Goal: Task Accomplishment & Management: Use online tool/utility

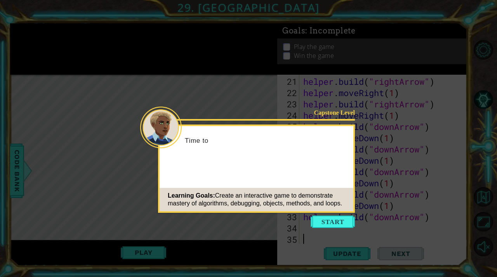
scroll to position [270, 0]
click at [327, 221] on button "Start" at bounding box center [333, 221] width 44 height 12
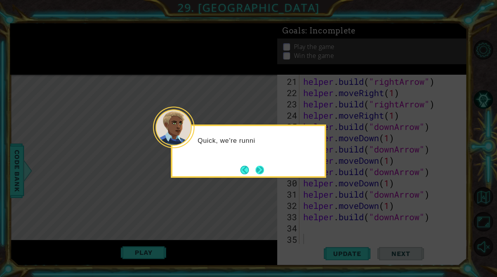
click at [264, 174] on button "Next" at bounding box center [260, 170] width 14 height 14
click at [263, 173] on button "Next" at bounding box center [259, 169] width 9 height 9
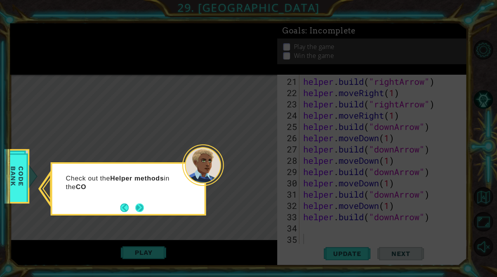
click at [142, 210] on button "Next" at bounding box center [140, 207] width 14 height 14
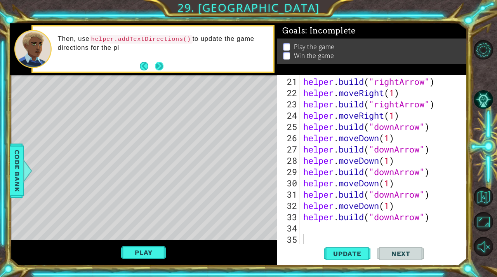
click at [156, 66] on button "Next" at bounding box center [159, 66] width 12 height 12
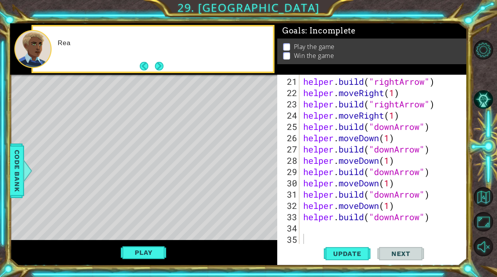
click at [156, 66] on button "Next" at bounding box center [159, 65] width 9 height 9
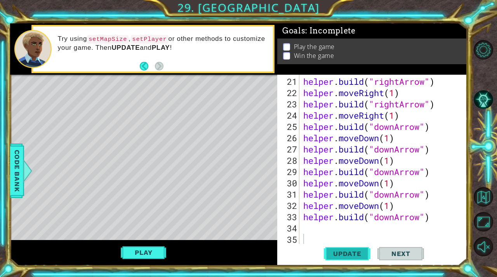
click at [351, 253] on span "Update" at bounding box center [347, 253] width 44 height 8
click at [154, 258] on button "Play" at bounding box center [143, 252] width 45 height 15
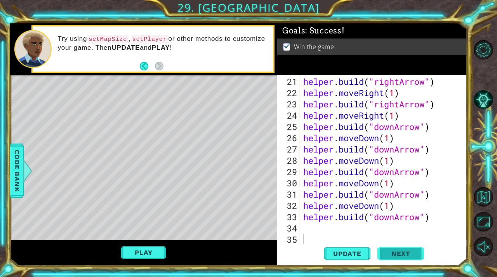
click at [394, 256] on button "Next" at bounding box center [400, 253] width 47 height 19
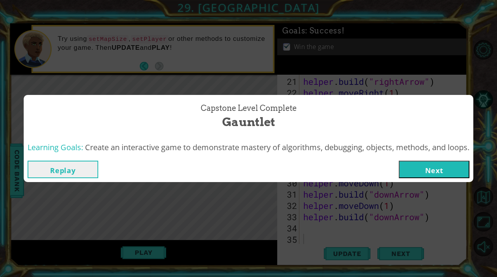
click at [452, 168] on button "Next" at bounding box center [434, 168] width 71 height 17
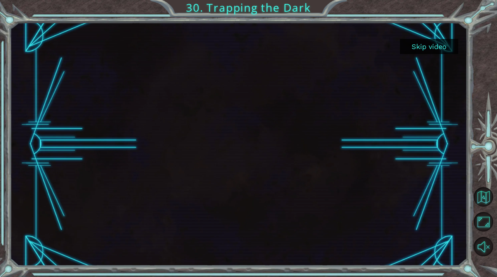
click at [440, 49] on button "Skip video" at bounding box center [429, 46] width 58 height 15
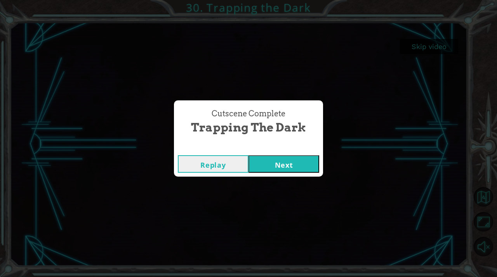
click at [299, 162] on button "Next" at bounding box center [284, 163] width 71 height 17
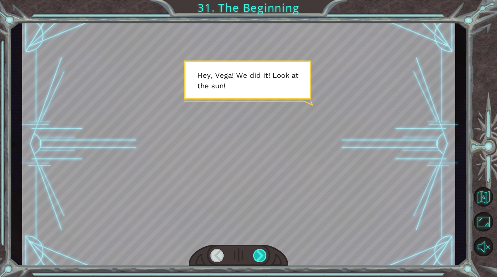
click at [265, 256] on div at bounding box center [260, 255] width 14 height 13
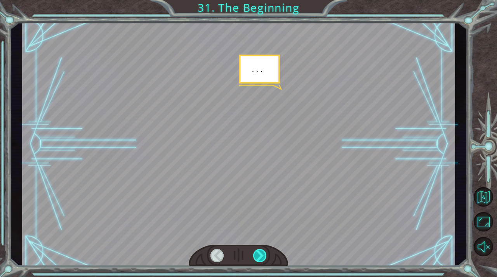
click at [265, 256] on div at bounding box center [260, 255] width 14 height 13
click at [264, 256] on div at bounding box center [260, 255] width 14 height 13
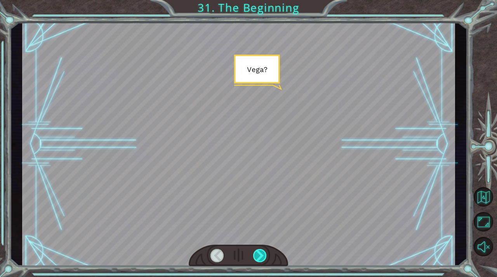
click at [264, 256] on div at bounding box center [260, 255] width 14 height 13
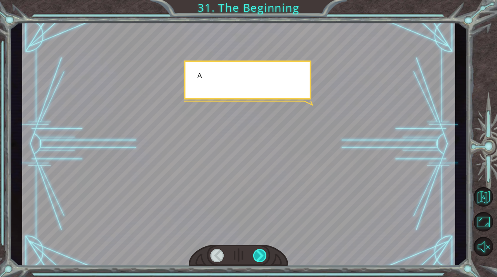
click at [264, 256] on div at bounding box center [260, 255] width 14 height 13
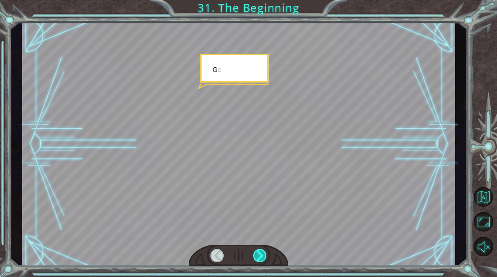
click at [264, 256] on div at bounding box center [260, 255] width 14 height 13
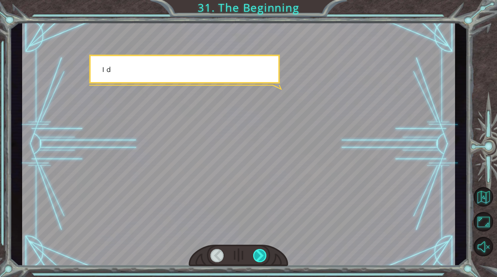
click at [264, 256] on div at bounding box center [260, 255] width 14 height 13
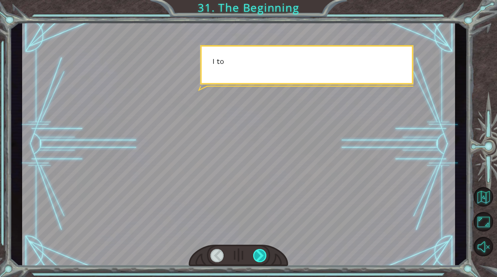
click at [264, 256] on div at bounding box center [260, 255] width 14 height 13
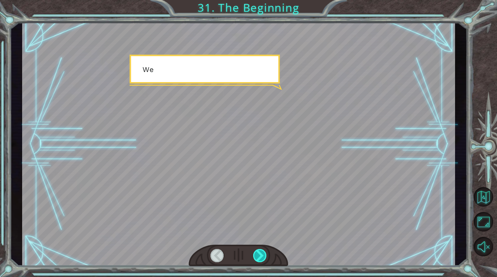
click at [264, 256] on div at bounding box center [260, 255] width 14 height 13
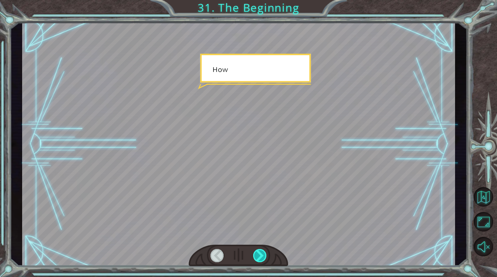
click at [264, 256] on div at bounding box center [260, 255] width 14 height 13
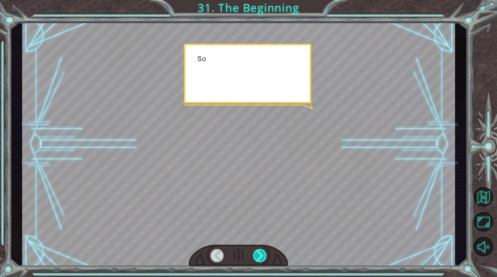
click at [264, 256] on div at bounding box center [260, 255] width 14 height 13
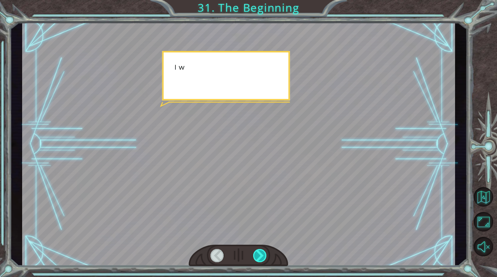
click at [264, 256] on div at bounding box center [260, 255] width 14 height 13
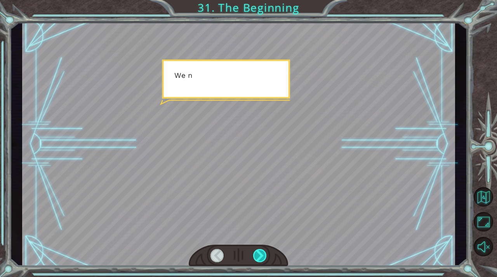
click at [264, 256] on div at bounding box center [260, 255] width 14 height 13
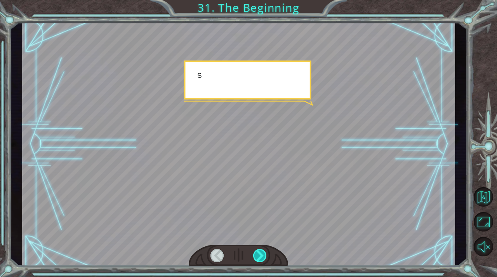
click at [264, 256] on div at bounding box center [260, 255] width 14 height 13
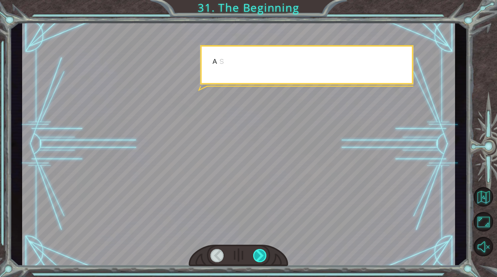
click at [264, 256] on div at bounding box center [260, 255] width 14 height 13
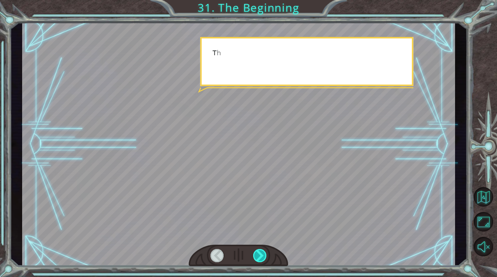
click at [264, 256] on div at bounding box center [260, 255] width 14 height 13
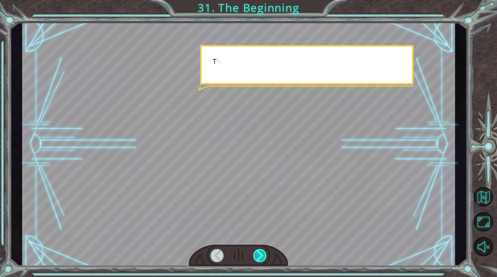
click at [264, 256] on div at bounding box center [260, 255] width 14 height 13
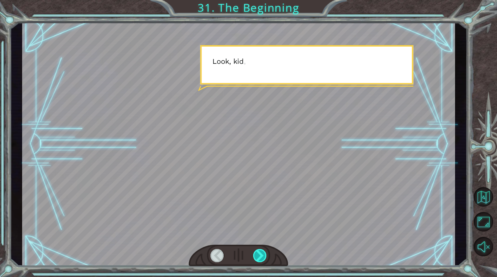
click at [264, 256] on div at bounding box center [260, 255] width 14 height 13
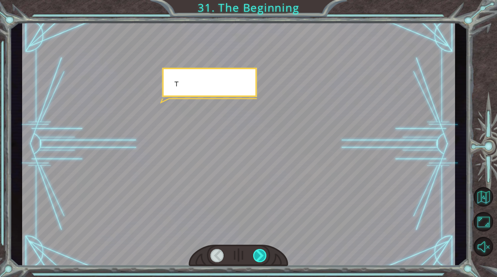
click at [264, 256] on div at bounding box center [260, 255] width 14 height 13
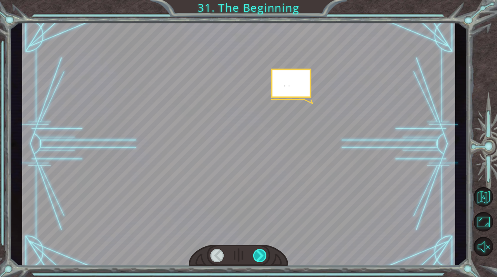
click at [264, 256] on div at bounding box center [260, 255] width 14 height 13
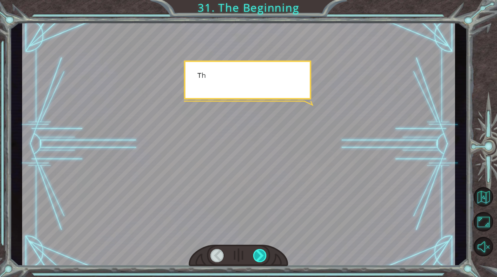
click at [264, 256] on div at bounding box center [260, 255] width 14 height 13
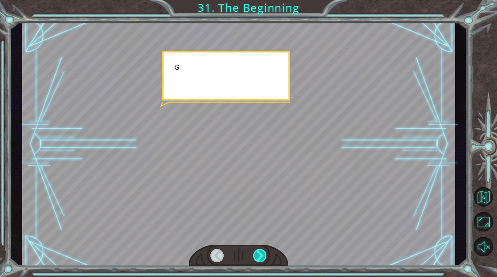
click at [264, 256] on div at bounding box center [260, 255] width 14 height 13
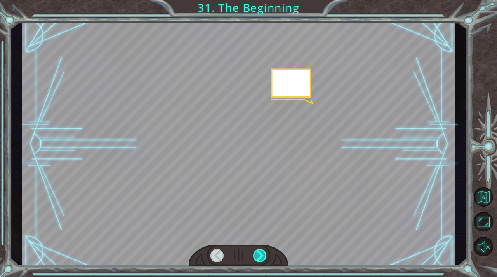
click at [264, 256] on div at bounding box center [260, 255] width 14 height 13
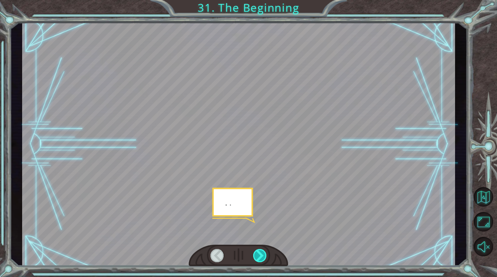
click at [264, 256] on div at bounding box center [260, 255] width 14 height 13
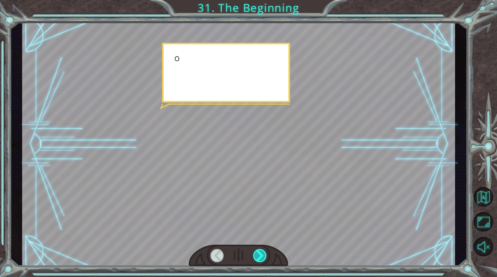
click at [264, 256] on div at bounding box center [260, 255] width 14 height 13
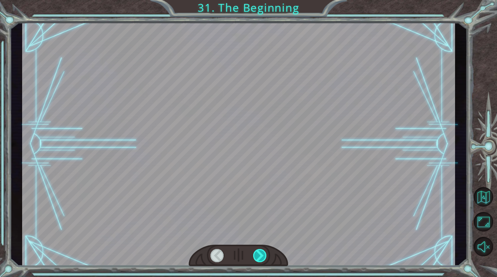
click at [264, 256] on div at bounding box center [260, 255] width 14 height 13
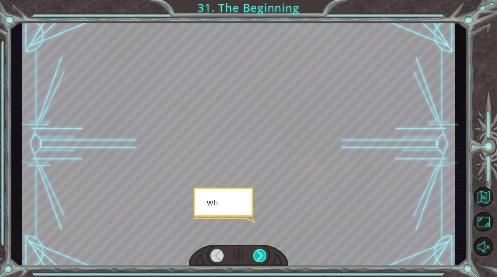
click at [260, 256] on div at bounding box center [260, 255] width 14 height 13
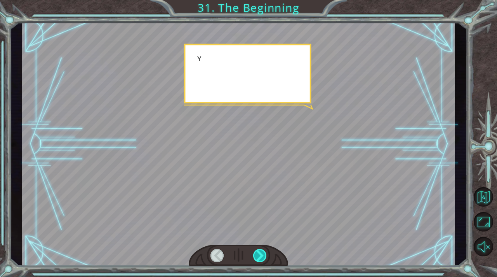
click at [260, 256] on div at bounding box center [260, 255] width 14 height 13
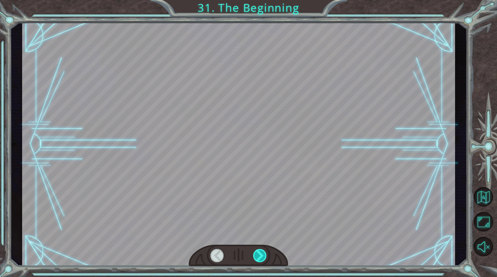
click at [260, 256] on div at bounding box center [260, 255] width 14 height 13
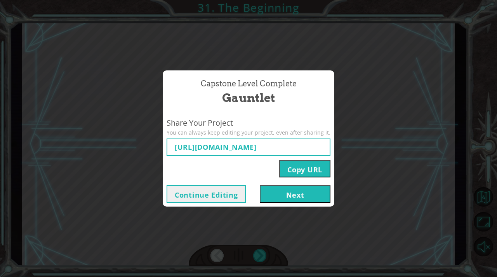
type input "[URL][DOMAIN_NAME]"
click at [296, 197] on button "Next" at bounding box center [295, 193] width 71 height 17
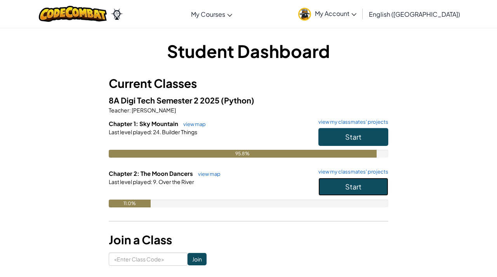
click at [346, 191] on button "Start" at bounding box center [353, 186] width 70 height 18
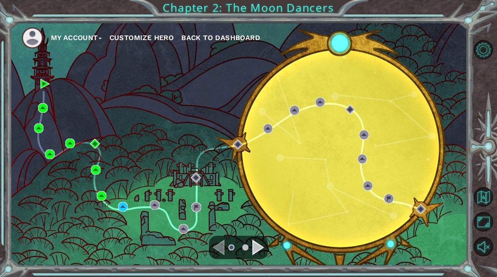
click at [256, 247] on div "Navigate to the next page" at bounding box center [258, 247] width 12 height 16
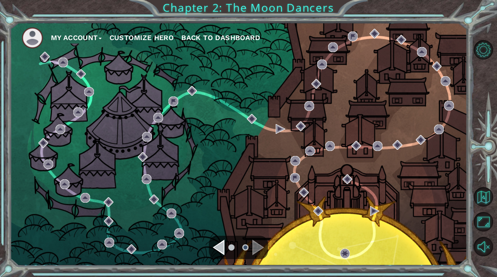
click at [218, 250] on div "Navigate to the previous page" at bounding box center [219, 247] width 12 height 16
